Goal: Task Accomplishment & Management: Complete application form

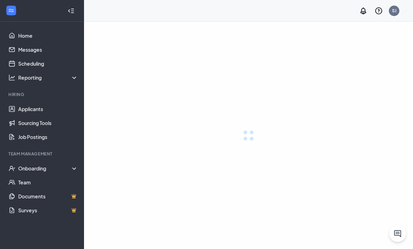
click at [345, 26] on div at bounding box center [248, 136] width 329 height 228
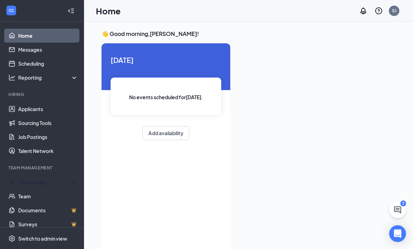
click at [30, 179] on div "Onboarding" at bounding box center [45, 182] width 54 height 7
click at [24, 191] on link "Overview" at bounding box center [48, 197] width 60 height 14
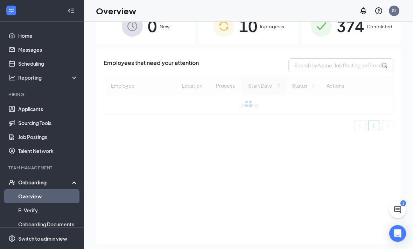
scroll to position [24, 0]
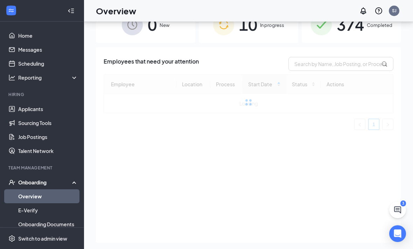
click at [271, 36] on div "10 In progress" at bounding box center [248, 24] width 99 height 37
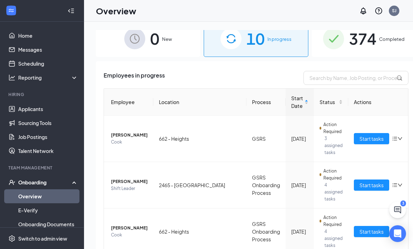
scroll to position [10, 0]
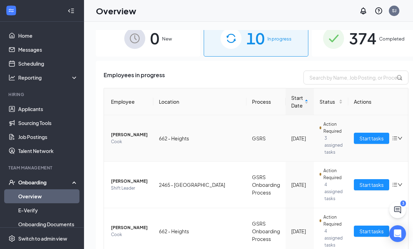
click at [120, 136] on span "[PERSON_NAME]" at bounding box center [129, 135] width 37 height 7
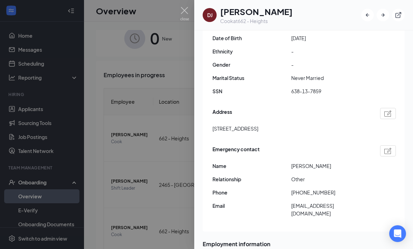
scroll to position [147, 0]
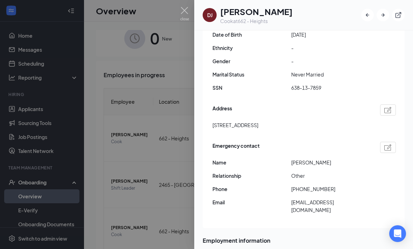
click at [113, 133] on div at bounding box center [206, 124] width 413 height 249
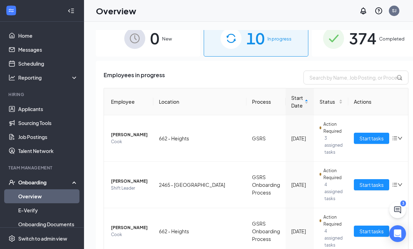
click at [361, 134] on button "Start tasks" at bounding box center [371, 138] width 35 height 11
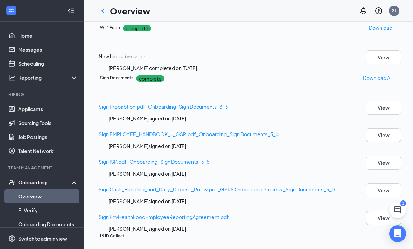
scroll to position [399, 0]
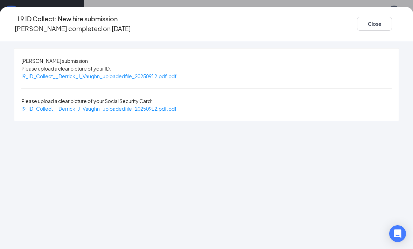
click at [91, 79] on span "I9_ID_Collect__Derrick_J_Vaughn_uploadedfile_20250912.pdf.pdf" at bounding box center [98, 76] width 155 height 6
click at [97, 106] on span "I9_ID_Collect__Derrick_J_Vaughn_uploadedfile_20250912.pdf.pdf" at bounding box center [98, 109] width 155 height 6
click at [357, 21] on button "Close" at bounding box center [374, 24] width 35 height 14
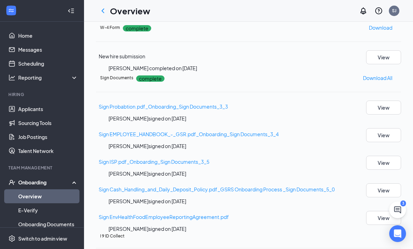
scroll to position [102, 0]
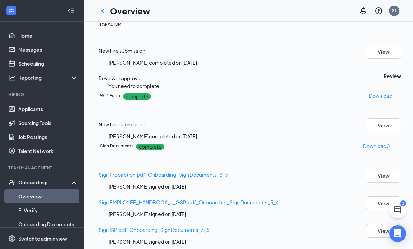
click at [383, 80] on button "Review" at bounding box center [391, 76] width 17 height 8
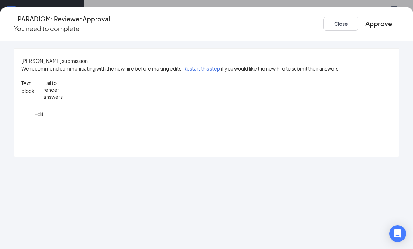
click at [365, 23] on button "Approve" at bounding box center [378, 24] width 27 height 10
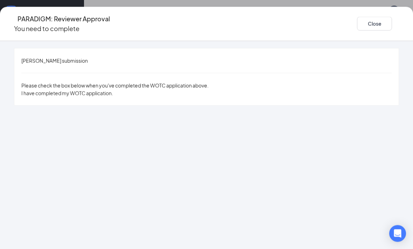
scroll to position [123, 0]
click at [357, 17] on button "Close" at bounding box center [374, 24] width 35 height 14
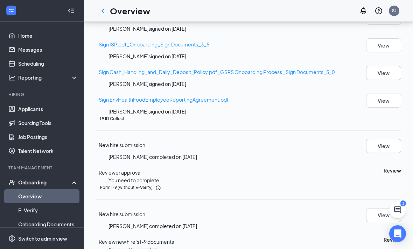
scroll to position [255, 0]
click at [383, 175] on button "Review" at bounding box center [391, 171] width 17 height 8
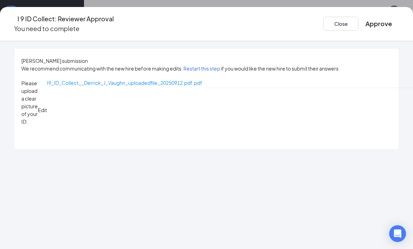
click at [365, 19] on button "Approve" at bounding box center [378, 24] width 27 height 10
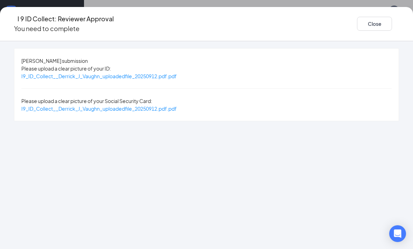
click at [357, 19] on button "Close" at bounding box center [374, 24] width 35 height 14
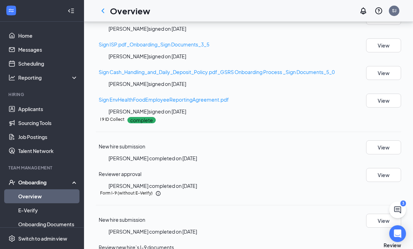
scroll to position [376, 0]
click at [383, 242] on button "Review" at bounding box center [391, 246] width 17 height 8
type input "[DATE]"
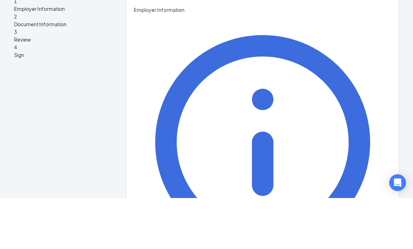
type input "Dakota"
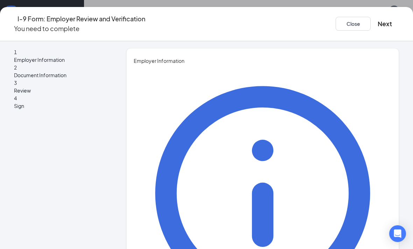
type input "[PERSON_NAME]"
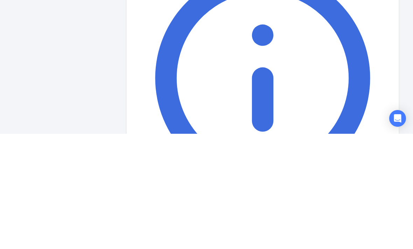
type input "G.M"
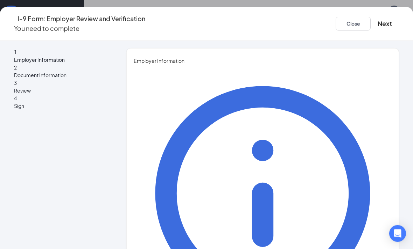
scroll to position [352, 0]
click at [377, 20] on button "Next" at bounding box center [384, 24] width 14 height 10
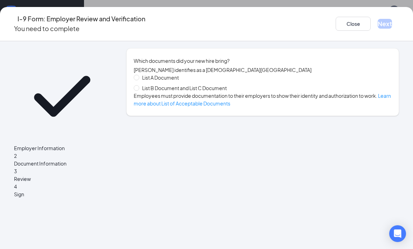
click at [139, 90] on input "List B Document and List C Document" at bounding box center [136, 87] width 5 height 5
radio input "true"
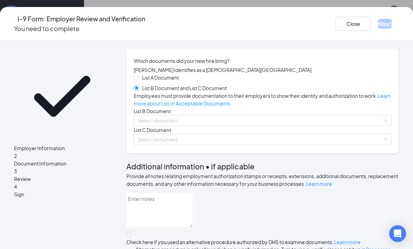
click at [166, 126] on input "search" at bounding box center [260, 120] width 245 height 10
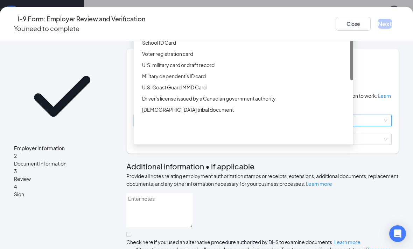
click at [158, 24] on div "Driver’s License issued by U.S State or outlying US possession" at bounding box center [245, 20] width 207 height 8
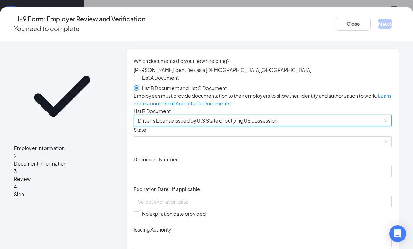
click at [164, 147] on span at bounding box center [262, 142] width 249 height 10
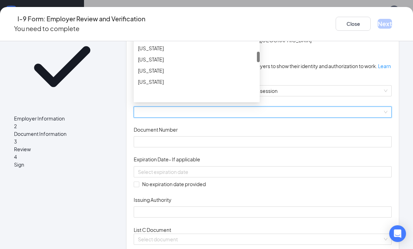
scroll to position [0, 0]
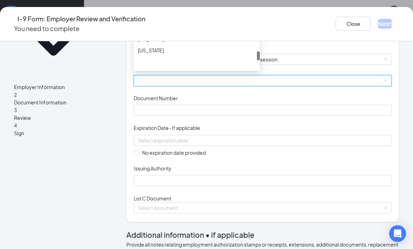
click at [161, 32] on div "[US_STATE]" at bounding box center [197, 28] width 118 height 8
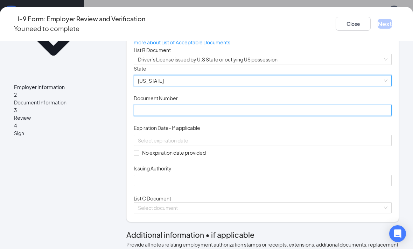
click at [161, 116] on input "Document Number" at bounding box center [263, 110] width 258 height 11
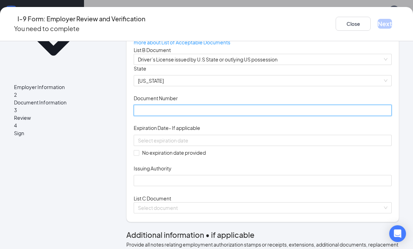
click at [176, 116] on input "Document Number" at bounding box center [263, 110] width 258 height 11
click at [197, 116] on input "520079" at bounding box center [263, 110] width 258 height 11
type input "52007908"
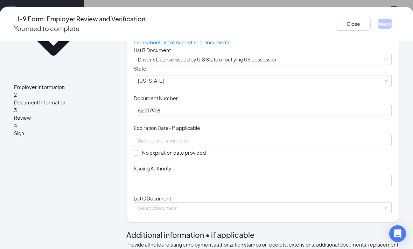
click at [155, 157] on span "No expiration date provided" at bounding box center [173, 153] width 69 height 8
click at [139, 155] on input "No expiration date provided" at bounding box center [136, 152] width 5 height 5
checkbox input "true"
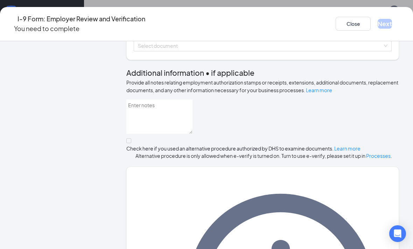
click at [162, 24] on input "Issuing Authority" at bounding box center [263, 18] width 258 height 11
type input "Y"
type input "[US_STATE]"
click at [159, 51] on input "search" at bounding box center [260, 46] width 245 height 10
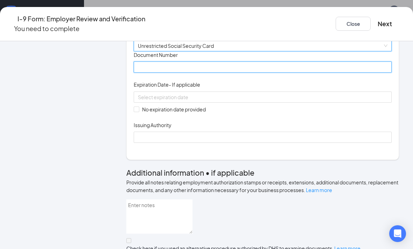
click at [154, 73] on input "Document Number" at bounding box center [263, 67] width 258 height 11
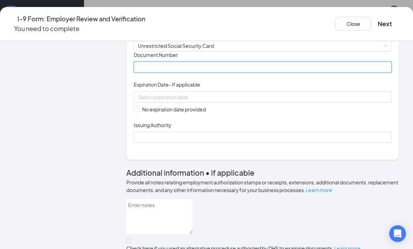
click at [168, 73] on input "Document Number" at bounding box center [263, 67] width 258 height 11
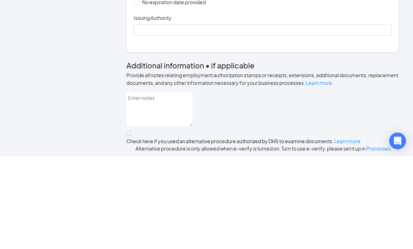
click at [156, 47] on input "Document Number" at bounding box center [263, 52] width 258 height 11
paste input "6 3 8 - 1 3 - 7 8 5 9"
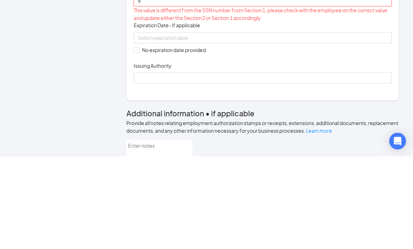
type input "6"
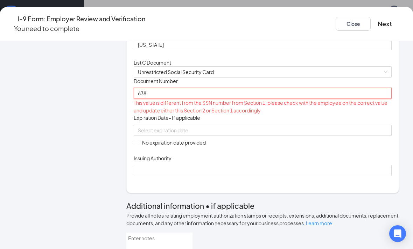
click at [178, 99] on input "638" at bounding box center [263, 93] width 258 height 11
click at [181, 99] on input "63813" at bounding box center [263, 93] width 258 height 11
click at [184, 99] on input "638137859" at bounding box center [263, 93] width 258 height 11
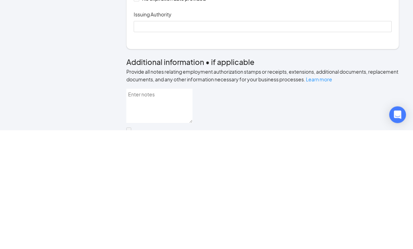
scroll to position [239, 0]
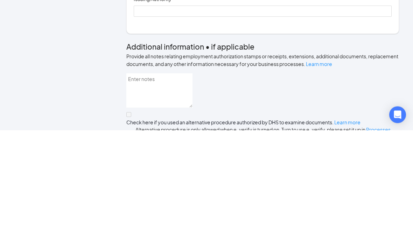
type input "638137859"
click at [139, 100] on input "No expiration date provided" at bounding box center [136, 102] width 5 height 5
checkbox input "true"
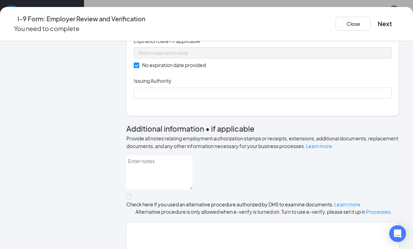
scroll to position [221, 0]
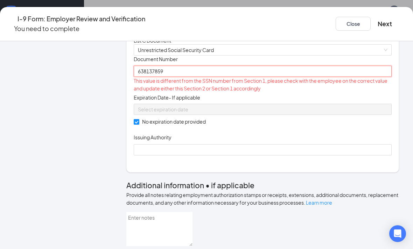
click at [234, 77] on input "638137859" at bounding box center [263, 71] width 258 height 11
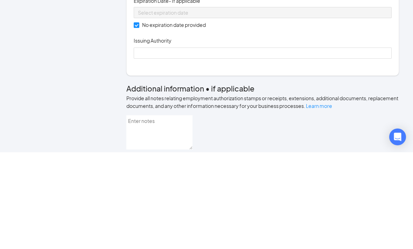
type input "638137859"
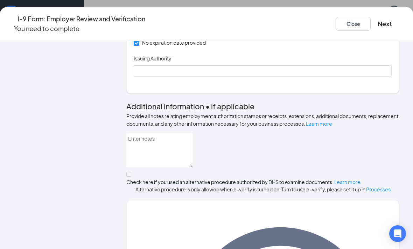
scroll to position [301, 0]
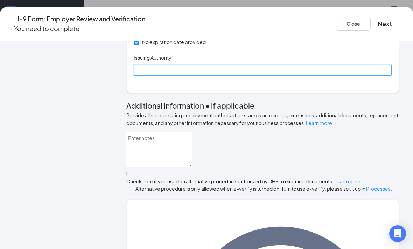
click at [257, 76] on input "Issuing Authority" at bounding box center [263, 70] width 258 height 11
type input "U.S"
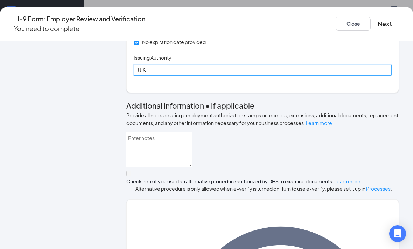
click at [235, 76] on input "U.S" at bounding box center [263, 70] width 258 height 11
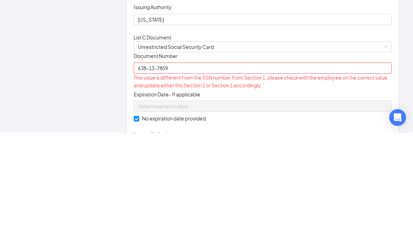
scroll to position [107, 0]
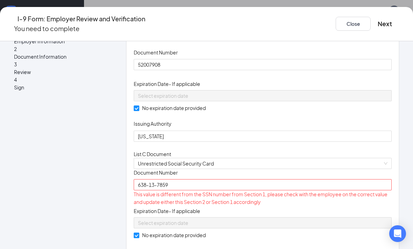
click at [377, 22] on button "Next" at bounding box center [384, 24] width 14 height 10
click at [377, 20] on button "Next" at bounding box center [384, 24] width 14 height 10
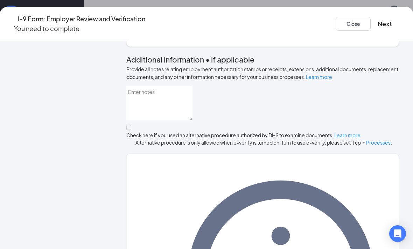
scroll to position [346, 0]
click at [377, 20] on button "Next" at bounding box center [384, 24] width 14 height 10
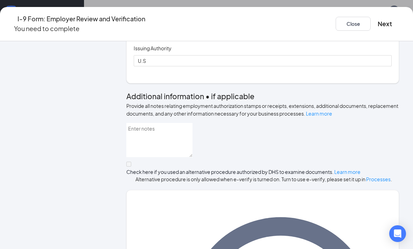
scroll to position [309, 0]
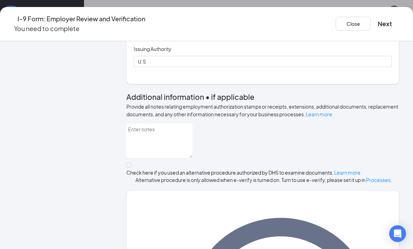
type input "6"
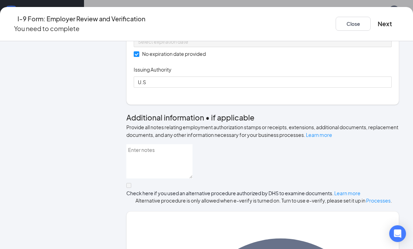
scroll to position [284, 0]
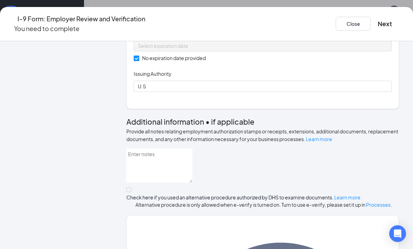
type input "638137859"
click at [177, 62] on span "No expiration date provided" at bounding box center [173, 58] width 69 height 8
click at [139, 61] on input "No expiration date provided" at bounding box center [136, 58] width 5 height 5
checkbox input "false"
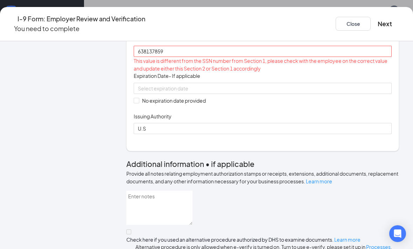
scroll to position [240, 0]
click at [247, 57] on input "638137859" at bounding box center [263, 51] width 258 height 11
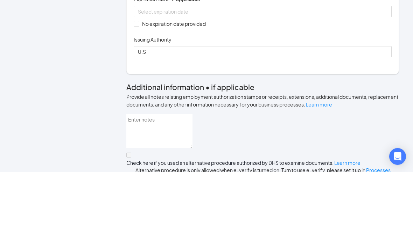
type input "6"
type input "638137859"
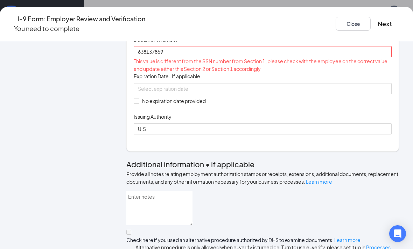
click at [336, 25] on button "Close" at bounding box center [353, 24] width 35 height 14
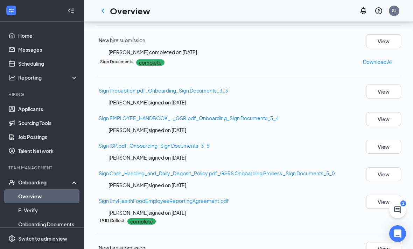
scroll to position [410, 0]
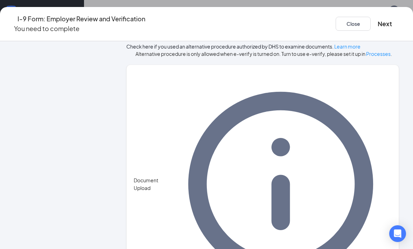
click at [377, 24] on button "Next" at bounding box center [384, 24] width 14 height 10
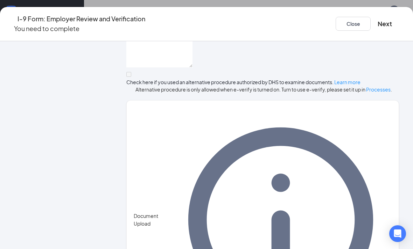
scroll to position [386, 0]
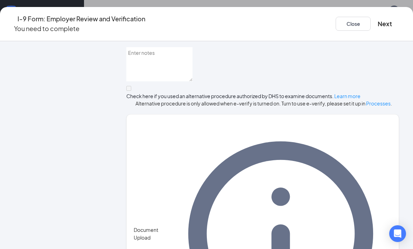
click at [377, 23] on button "Next" at bounding box center [384, 24] width 14 height 10
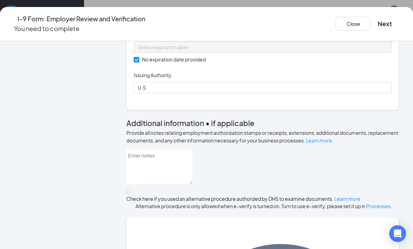
scroll to position [253, 0]
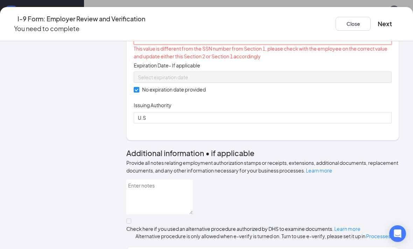
click at [262, 45] on input "638137859" at bounding box center [263, 39] width 258 height 11
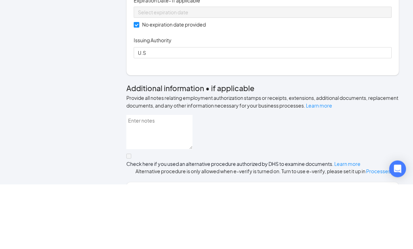
type input "638"
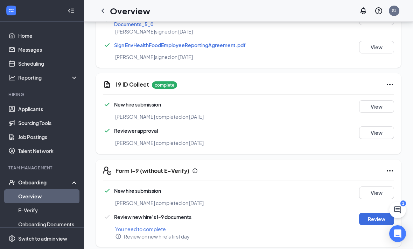
scroll to position [411, 0]
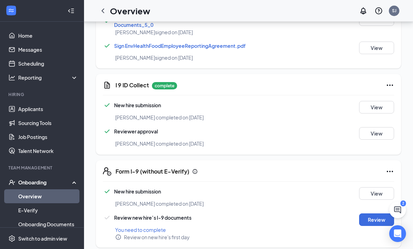
click at [357, 217] on div "Review" at bounding box center [369, 220] width 49 height 13
click at [372, 214] on button "Review" at bounding box center [376, 220] width 35 height 13
type input "[DATE]"
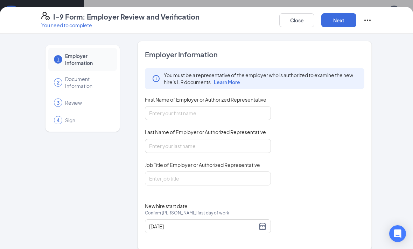
click at [367, 224] on div "Employer Information You must be a representative of the employer who is author…" at bounding box center [254, 146] width 234 height 210
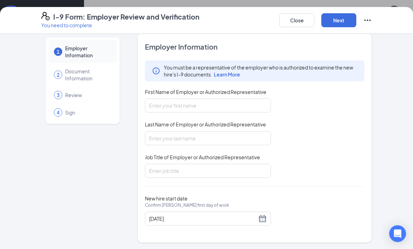
scroll to position [7, 0]
click at [257, 112] on input "First Name of Employer or Authorized Representative" at bounding box center [208, 106] width 126 height 14
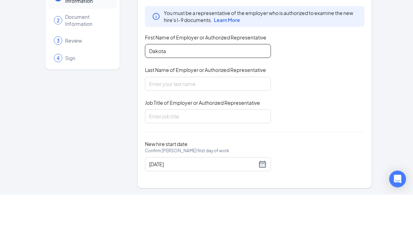
type input "Dakota"
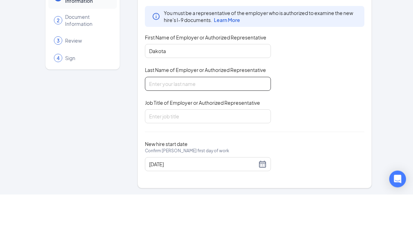
click at [162, 132] on input "Last Name of Employer or Authorized Representative" at bounding box center [208, 139] width 126 height 14
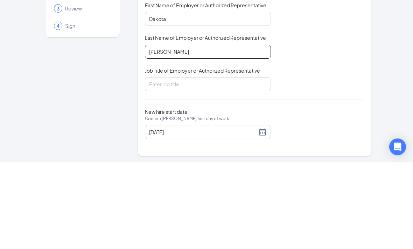
type input "[PERSON_NAME]"
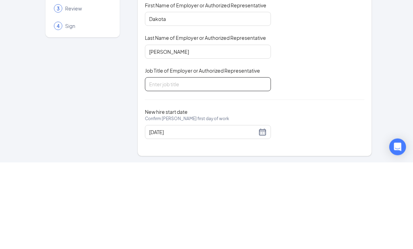
click at [163, 164] on input "Job Title of Employer or Authorized Representative" at bounding box center [208, 171] width 126 height 14
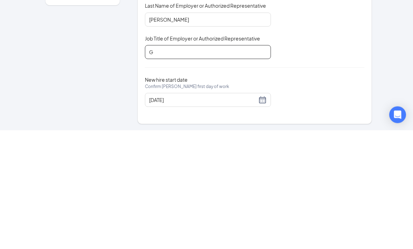
type input "GM"
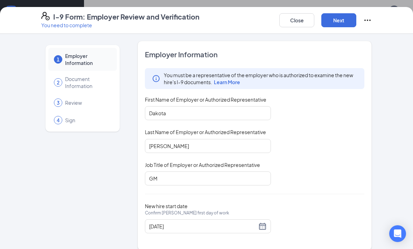
scroll to position [356, 0]
click at [348, 22] on button "Next" at bounding box center [338, 20] width 35 height 14
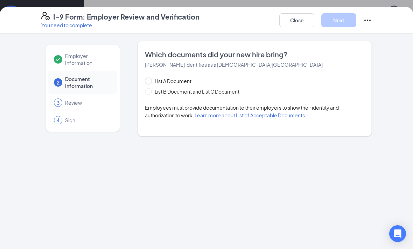
click at [237, 84] on div "List A Document" at bounding box center [199, 81] width 108 height 8
click at [233, 90] on span "List B Document and List C Document" at bounding box center [197, 92] width 90 height 8
click at [150, 90] on input "List B Document and List C Document" at bounding box center [147, 90] width 5 height 5
radio input "true"
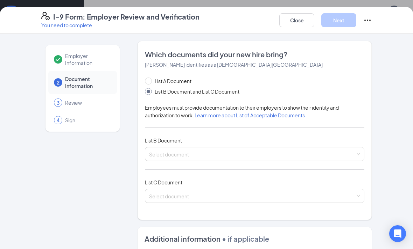
click at [235, 154] on input "search" at bounding box center [252, 153] width 206 height 10
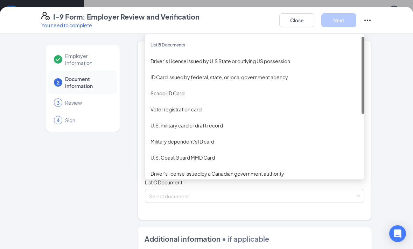
click at [274, 61] on div "Driver’s License issued by U.S State or outlying US possession" at bounding box center [254, 61] width 208 height 8
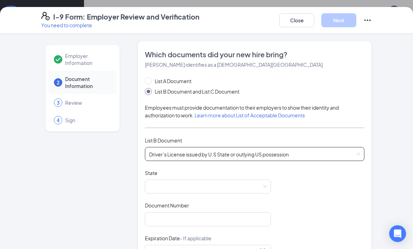
click at [238, 187] on span at bounding box center [208, 186] width 118 height 13
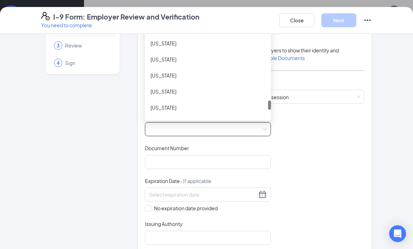
scroll to position [714, 0]
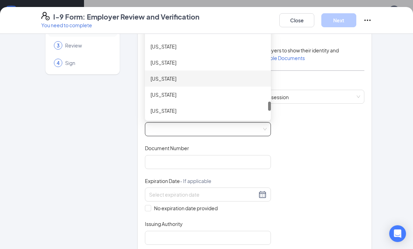
click at [241, 78] on div "[US_STATE]" at bounding box center [207, 79] width 115 height 8
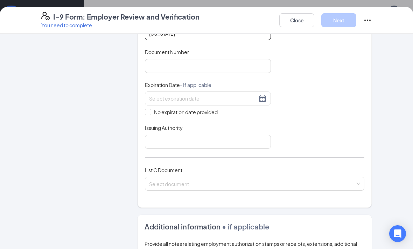
scroll to position [166, 0]
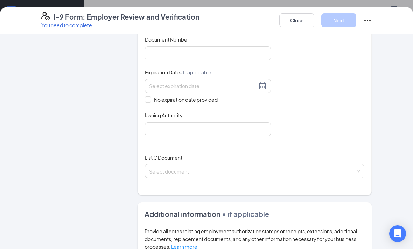
click at [256, 171] on input "search" at bounding box center [252, 170] width 206 height 10
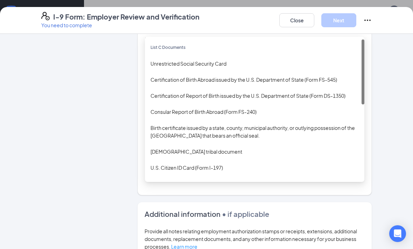
click at [259, 56] on div "Unrestricted Social Security Card" at bounding box center [254, 64] width 219 height 16
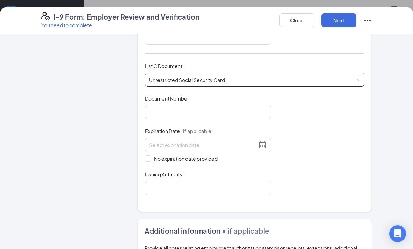
scroll to position [262, 0]
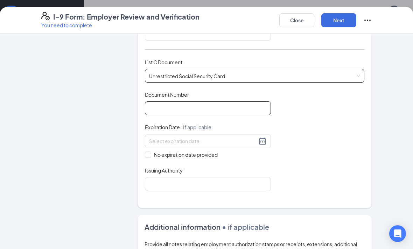
click at [241, 106] on input "Document Number" at bounding box center [208, 108] width 126 height 14
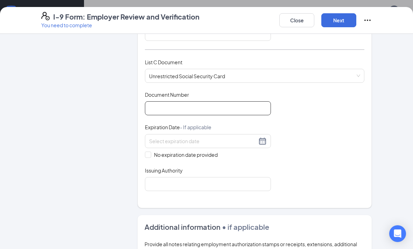
click at [212, 102] on input "Document Number" at bounding box center [208, 108] width 126 height 14
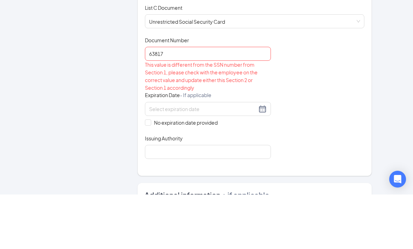
scroll to position [109, 0]
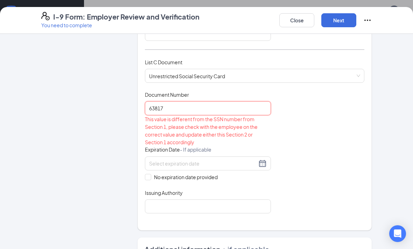
type input "63817"
click at [300, 19] on button "Close" at bounding box center [296, 20] width 35 height 14
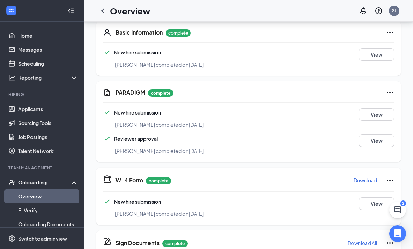
scroll to position [0, 0]
click at [379, 48] on button "View" at bounding box center [376, 54] width 35 height 13
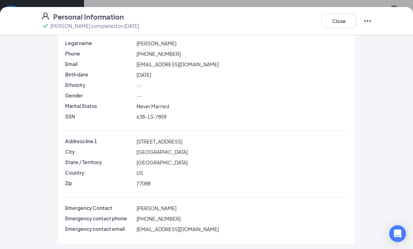
scroll to position [26, 0]
click at [337, 24] on button "Close" at bounding box center [338, 21] width 35 height 14
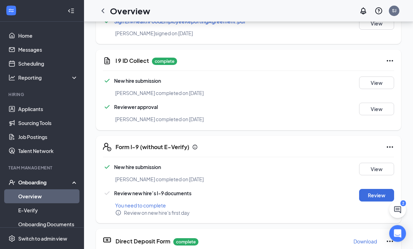
scroll to position [486, 0]
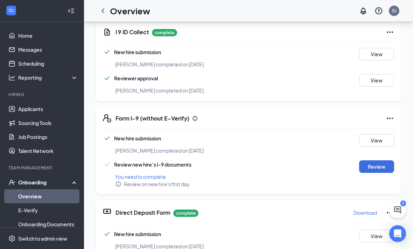
click at [371, 170] on button "Review" at bounding box center [376, 167] width 35 height 13
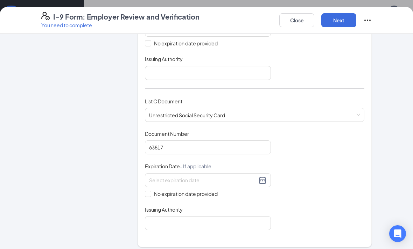
scroll to position [277, 0]
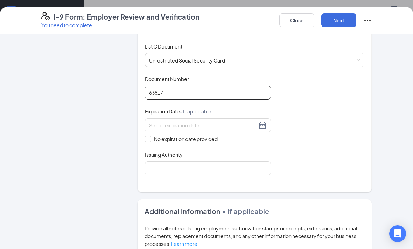
click at [257, 92] on input "63817" at bounding box center [208, 93] width 126 height 14
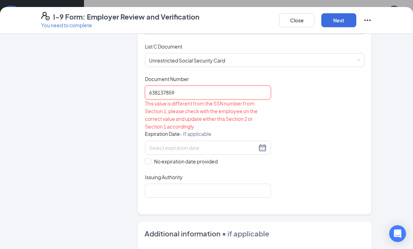
type input "638137859"
click at [200, 160] on span "No expiration date provided" at bounding box center [185, 162] width 69 height 8
click at [150, 160] on input "No expiration date provided" at bounding box center [147, 160] width 5 height 5
checkbox input "true"
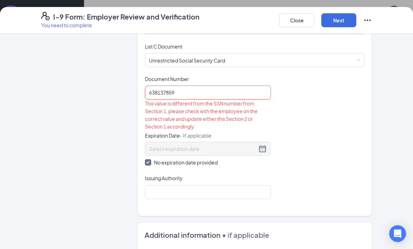
click at [201, 171] on div "Document Title Unrestricted Social Security Card Document Number 638137859 This…" at bounding box center [254, 138] width 219 height 124
click at [295, 18] on button "Close" at bounding box center [296, 20] width 35 height 14
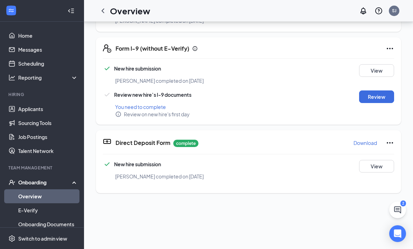
scroll to position [410, 0]
click at [384, 38] on div "Form I-9 (without E-Verify) New hire submission [PERSON_NAME] completed on [DAT…" at bounding box center [248, 81] width 305 height 87
click at [388, 47] on icon "Ellipses" at bounding box center [390, 49] width 8 height 8
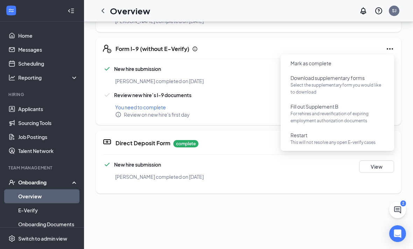
click at [392, 47] on icon "Ellipses" at bounding box center [390, 49] width 8 height 8
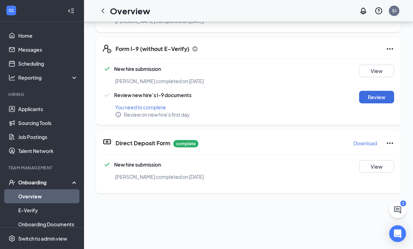
click at [392, 43] on div "Form I-9 (without E-Verify) New hire submission [PERSON_NAME] completed on [DAT…" at bounding box center [248, 81] width 305 height 87
click at [391, 48] on icon "Ellipses" at bounding box center [390, 49] width 8 height 8
click at [267, 118] on div "Review on new hire's first day" at bounding box center [260, 114] width 291 height 7
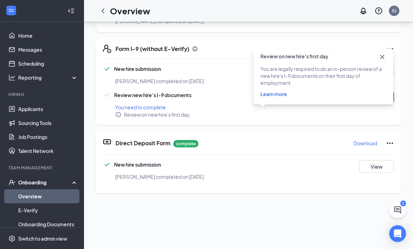
click at [370, 99] on div "You are legally required to do an in-person review of a new hire's I-9 document…" at bounding box center [323, 82] width 140 height 43
click at [381, 57] on icon "Cross" at bounding box center [382, 57] width 8 height 8
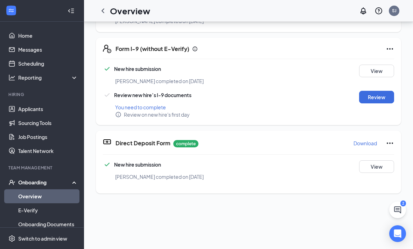
click at [369, 98] on button "Review" at bounding box center [376, 97] width 35 height 13
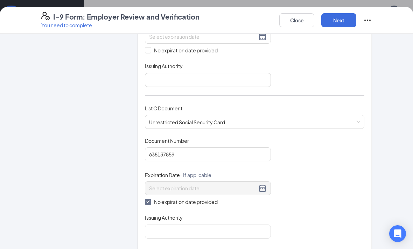
scroll to position [223, 0]
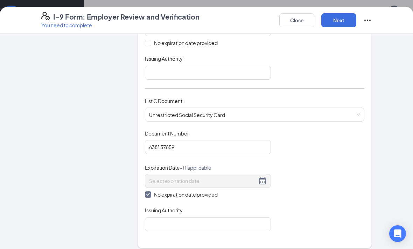
click at [280, 108] on span "Unrestricted Social Security Card" at bounding box center [254, 114] width 211 height 13
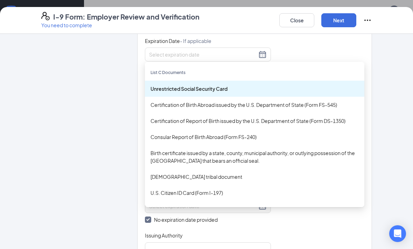
scroll to position [197, 0]
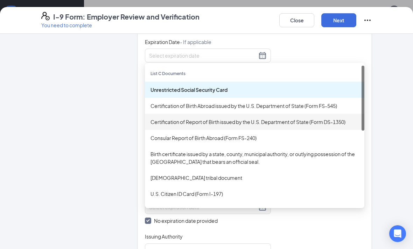
click at [311, 119] on div "Certification of Report of Birth issued by the U.S. Department of State (Form D…" at bounding box center [254, 122] width 208 height 8
checkbox input "false"
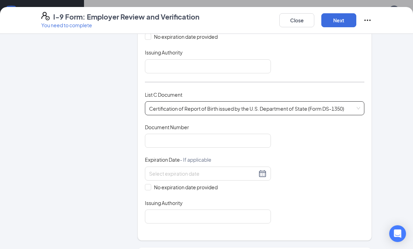
scroll to position [231, 0]
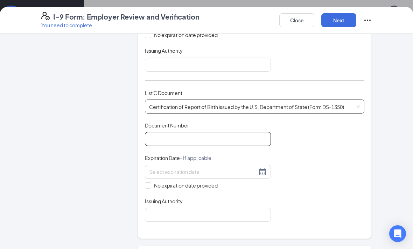
click at [251, 137] on input "Document Number" at bounding box center [208, 139] width 126 height 14
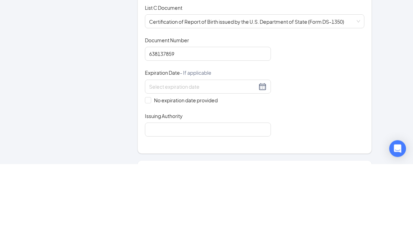
scroll to position [231, 0]
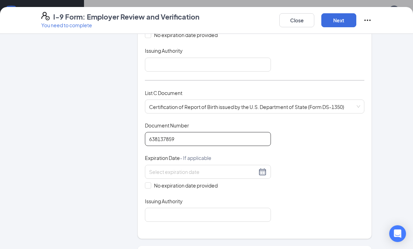
type input "638137859"
click at [190, 184] on span "No expiration date provided" at bounding box center [185, 186] width 69 height 8
click at [150, 184] on input "No expiration date provided" at bounding box center [147, 185] width 5 height 5
checkbox input "true"
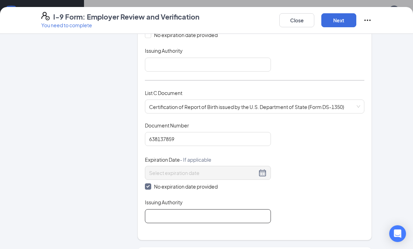
click at [218, 210] on input "Issuing Authority" at bounding box center [208, 217] width 126 height 14
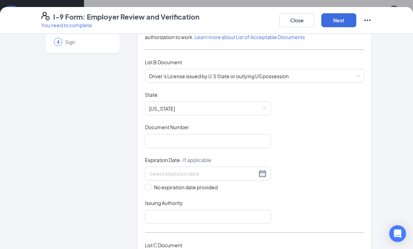
scroll to position [79, 0]
type input "US"
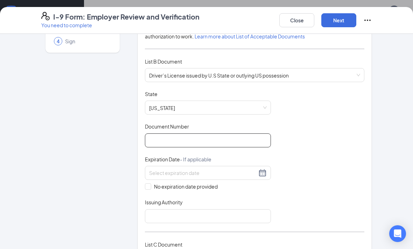
click at [212, 142] on input "Document Number" at bounding box center [208, 141] width 126 height 14
click at [219, 134] on input "5200" at bounding box center [208, 141] width 126 height 14
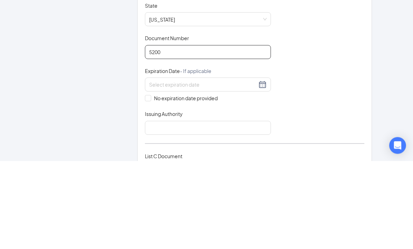
click at [245, 134] on input "5200" at bounding box center [208, 141] width 126 height 14
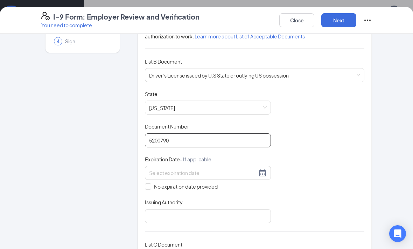
click at [227, 142] on input "5200790" at bounding box center [208, 141] width 126 height 14
type input "52007908"
click at [206, 185] on span "No expiration date provided" at bounding box center [185, 187] width 69 height 8
click at [150, 185] on input "No expiration date provided" at bounding box center [147, 186] width 5 height 5
checkbox input "true"
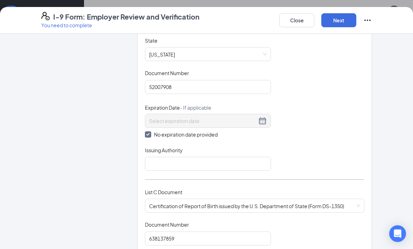
scroll to position [141, 0]
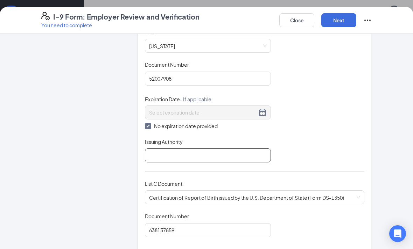
click at [238, 156] on input "Issuing Authority" at bounding box center [208, 156] width 126 height 14
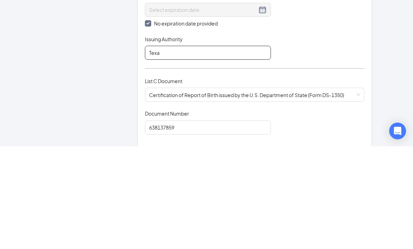
type input "[US_STATE]"
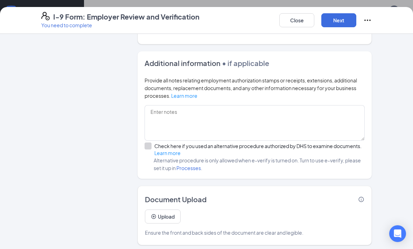
click at [342, 20] on button "Next" at bounding box center [338, 20] width 35 height 14
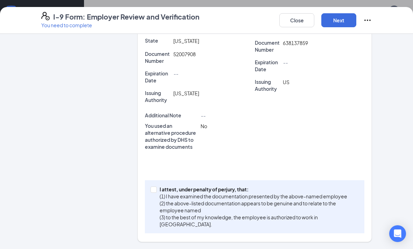
scroll to position [181, 0]
click at [158, 181] on div "I attest, under penalty of [PERSON_NAME], that: (1) I have examined the documen…" at bounding box center [254, 207] width 219 height 53
click at [148, 196] on div "I attest, under penalty of [PERSON_NAME], that: (1) I have examined the documen…" at bounding box center [254, 207] width 219 height 53
click at [155, 189] on input "I attest, under penalty of [PERSON_NAME], that: (1) I have examined the documen…" at bounding box center [152, 189] width 5 height 5
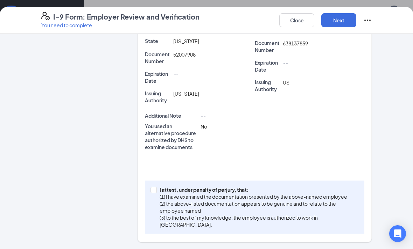
checkbox input "true"
click at [336, 21] on button "Next" at bounding box center [338, 20] width 35 height 14
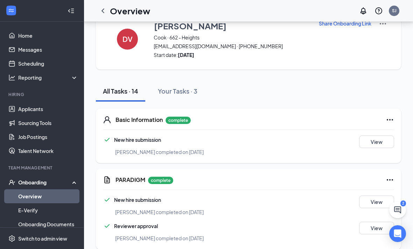
scroll to position [0, 0]
click at [100, 10] on icon "ChevronLeft" at bounding box center [103, 11] width 8 height 8
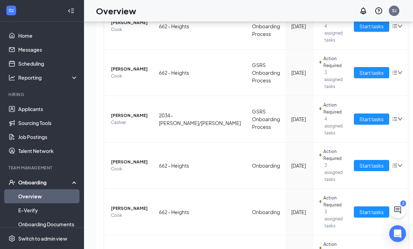
scroll to position [192, 0]
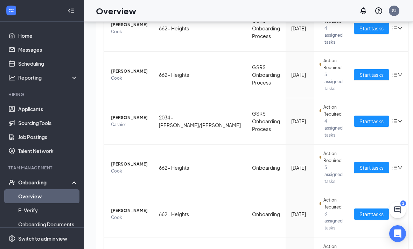
click at [117, 70] on span "[PERSON_NAME]" at bounding box center [129, 71] width 37 height 7
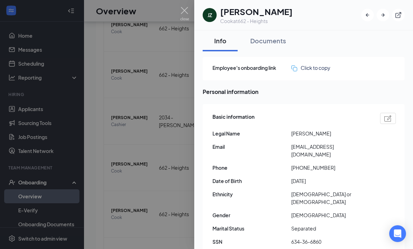
click at [182, 5] on div at bounding box center [206, 124] width 413 height 249
